Goal: Task Accomplishment & Management: Use online tool/utility

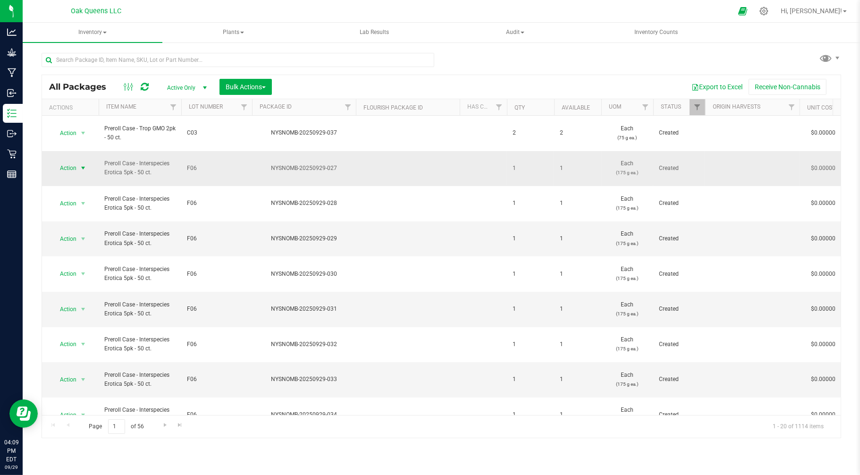
drag, startPoint x: 62, startPoint y: 151, endPoint x: 72, endPoint y: 152, distance: 9.5
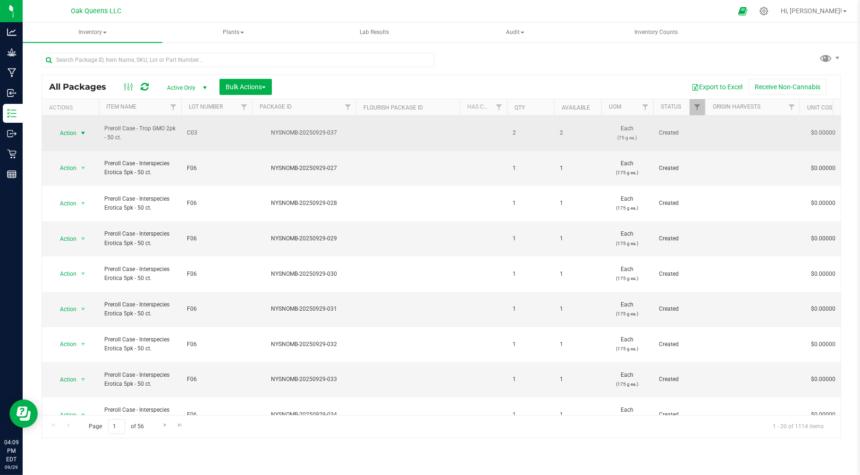
drag, startPoint x: 72, startPoint y: 152, endPoint x: 82, endPoint y: 128, distance: 26.5
click at [82, 129] on span "select" at bounding box center [83, 133] width 8 height 8
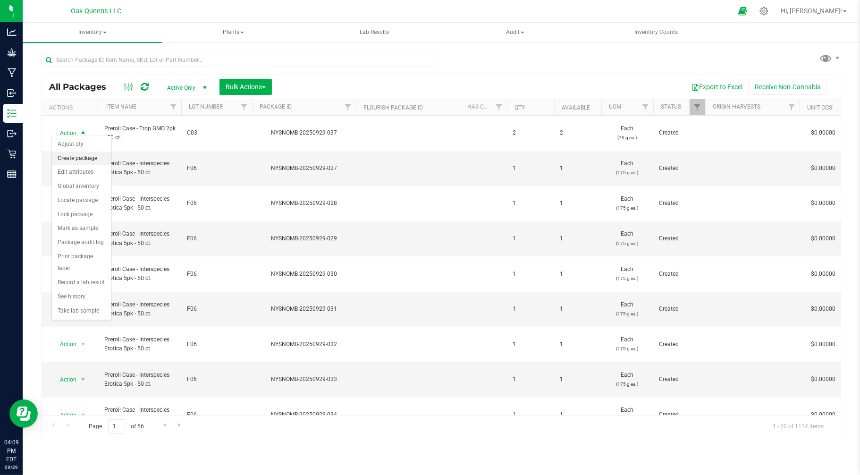
click at [75, 160] on li "Create package" at bounding box center [81, 158] width 59 height 14
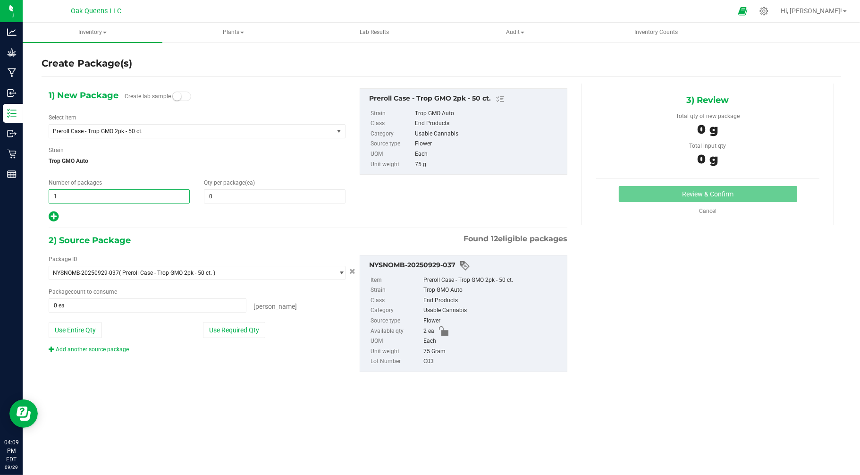
click at [83, 197] on span "1 1" at bounding box center [119, 196] width 141 height 14
type input "2"
click at [233, 196] on span at bounding box center [274, 196] width 141 height 14
type input "1"
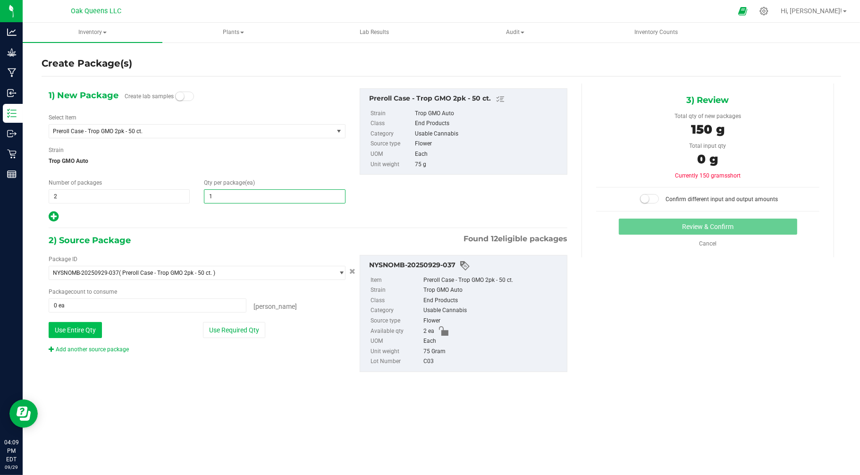
type input "1"
click at [77, 333] on button "Use Entire Qty" at bounding box center [75, 330] width 53 height 16
type input "2 ea"
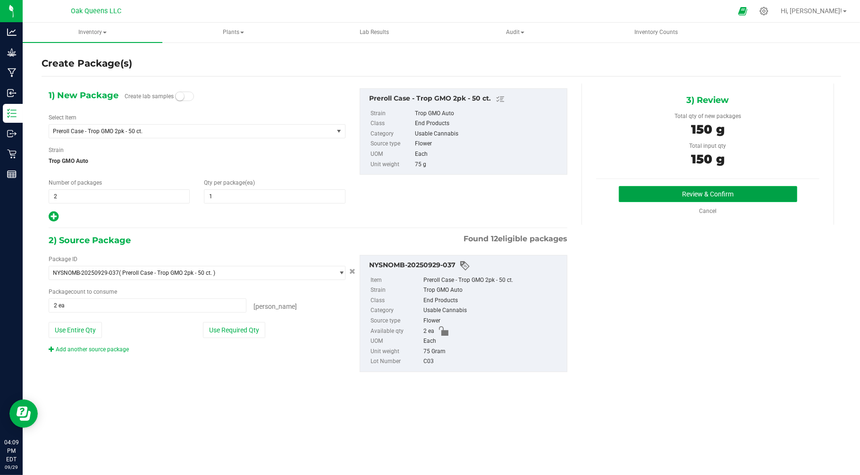
click at [715, 189] on button "Review & Confirm" at bounding box center [708, 194] width 178 height 16
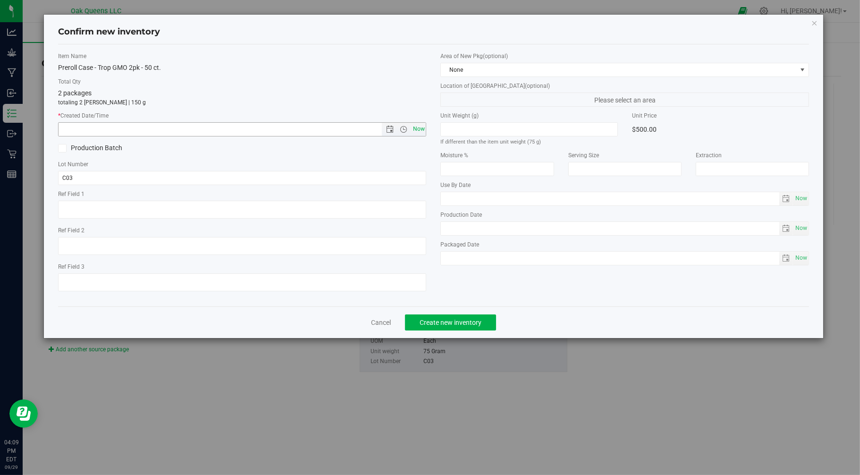
click at [419, 126] on span "Now" at bounding box center [419, 129] width 16 height 14
type input "[DATE] 4:09 PM"
click at [487, 73] on span "None" at bounding box center [619, 69] width 356 height 13
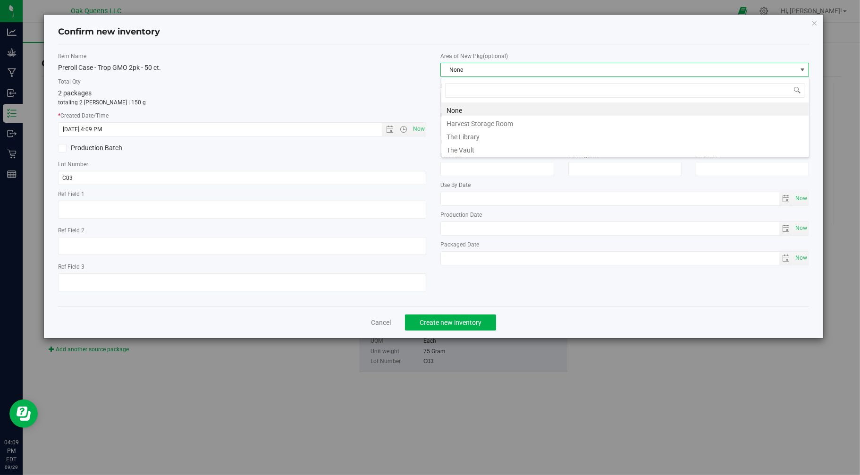
scroll to position [14, 368]
click at [473, 149] on li "The Vault" at bounding box center [625, 148] width 368 height 13
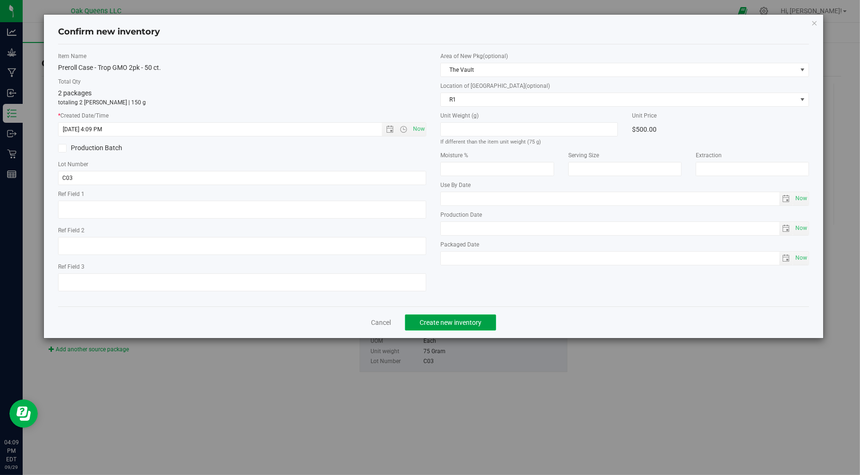
click at [452, 326] on span "Create new inventory" at bounding box center [451, 323] width 62 height 8
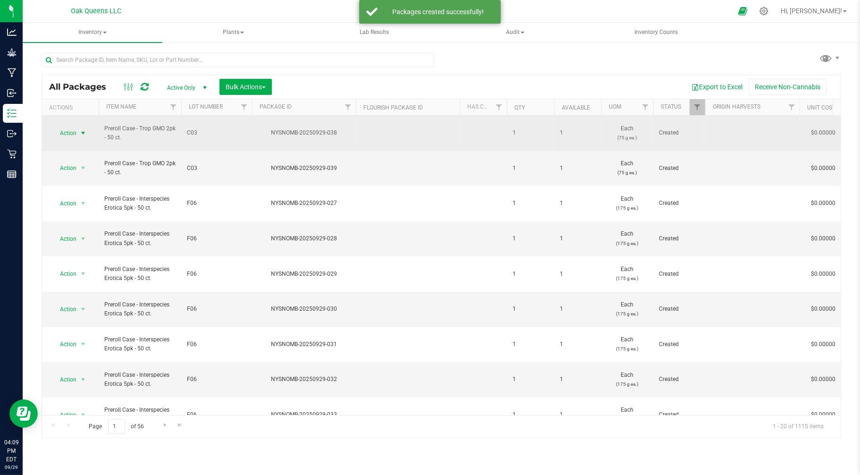
click at [85, 129] on span "select" at bounding box center [83, 133] width 8 height 8
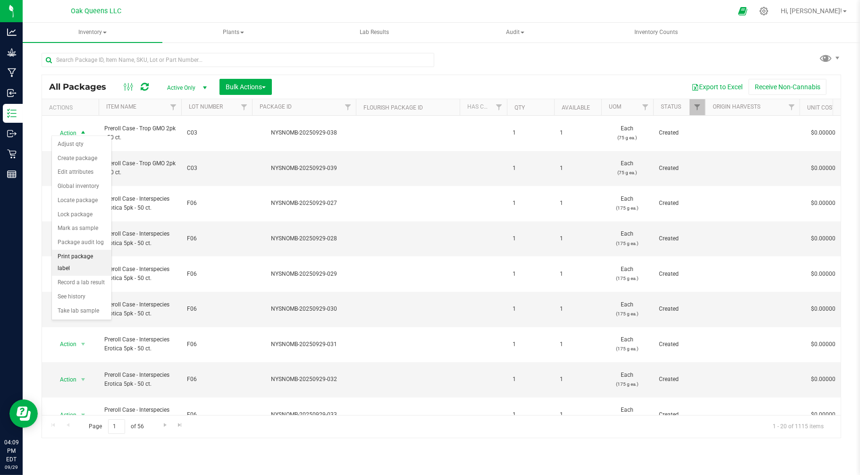
drag, startPoint x: 85, startPoint y: 125, endPoint x: 63, endPoint y: 261, distance: 137.6
click at [63, 261] on li "Print package label" at bounding box center [81, 263] width 59 height 26
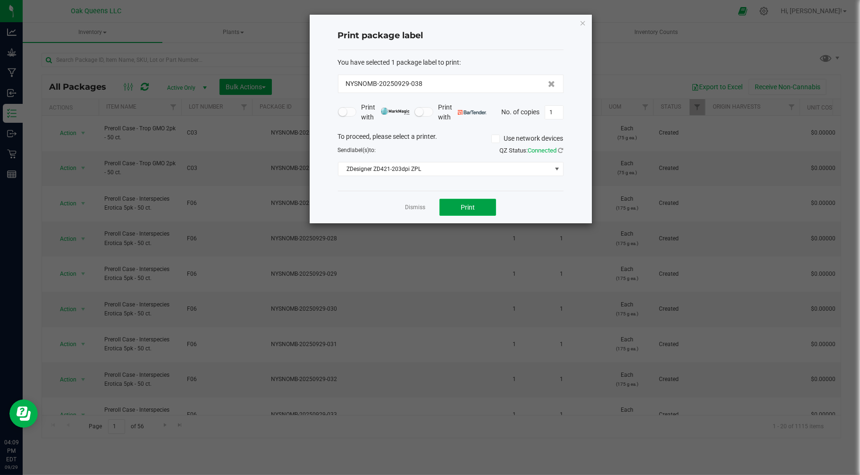
click at [451, 209] on button "Print" at bounding box center [467, 207] width 57 height 17
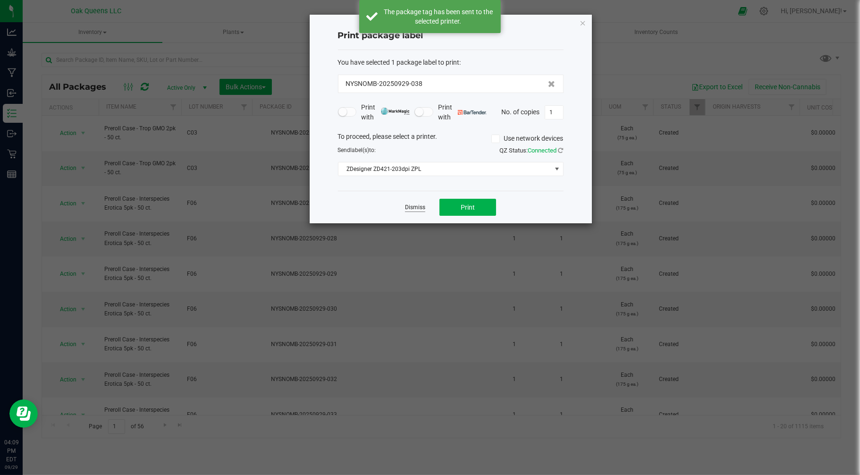
click at [412, 210] on link "Dismiss" at bounding box center [415, 207] width 20 height 8
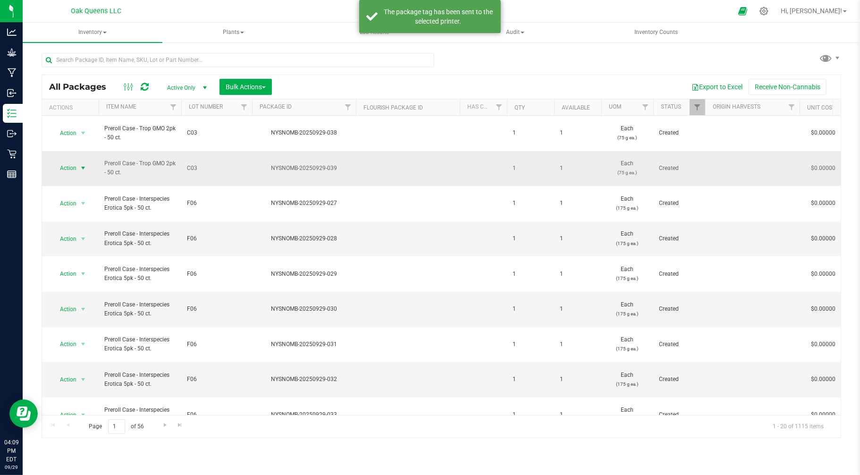
click at [83, 164] on span "select" at bounding box center [83, 168] width 8 height 8
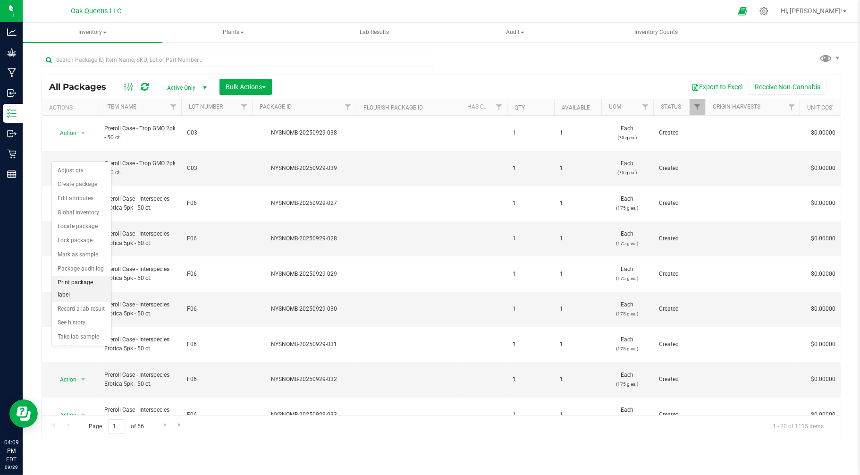
click at [67, 289] on li "Print package label" at bounding box center [81, 289] width 59 height 26
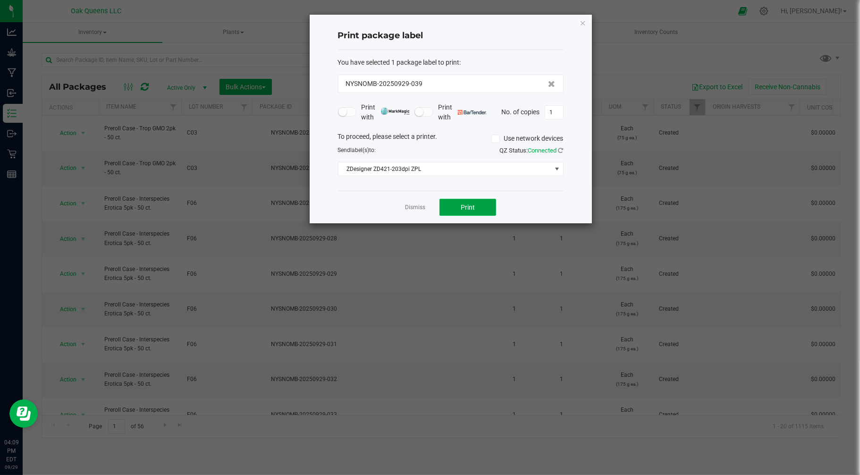
click at [471, 210] on span "Print" at bounding box center [468, 207] width 14 height 8
click at [420, 203] on app-cancel-button "Dismiss" at bounding box center [415, 207] width 20 height 10
click at [419, 205] on link "Dismiss" at bounding box center [415, 207] width 20 height 8
